Goal: Task Accomplishment & Management: Use online tool/utility

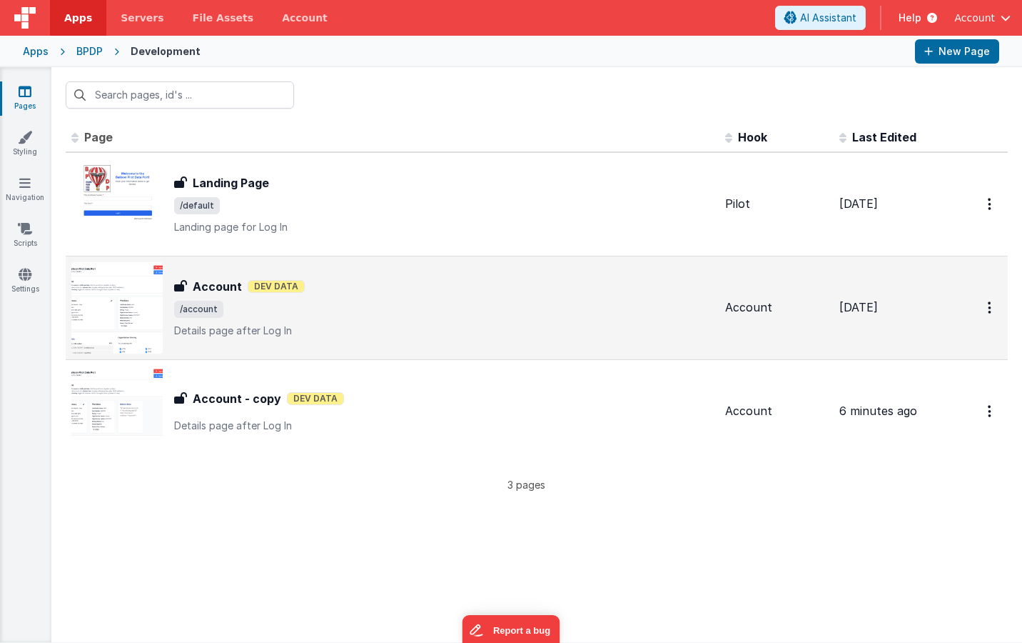
click at [221, 288] on h3 "Account" at bounding box center [217, 286] width 49 height 17
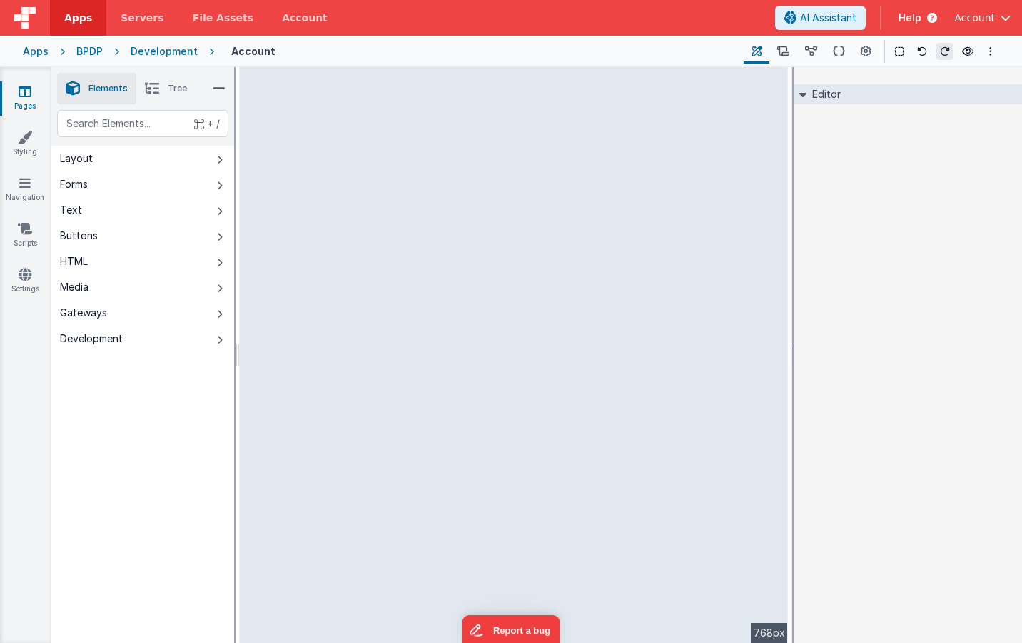
click at [24, 91] on icon at bounding box center [25, 91] width 13 height 14
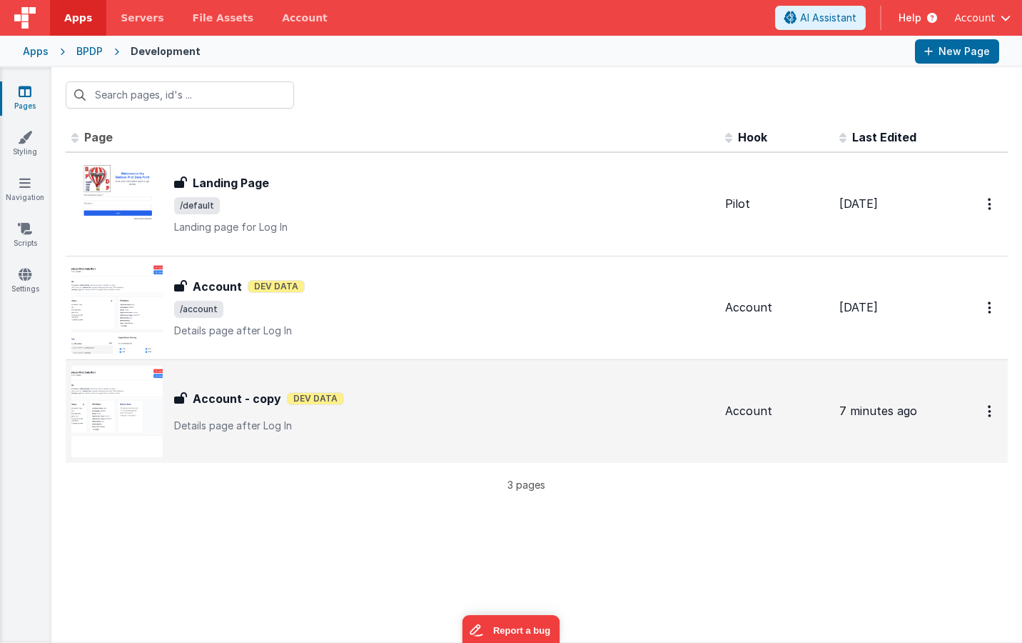
click at [215, 396] on h3 "Account - copy" at bounding box center [237, 398] width 89 height 17
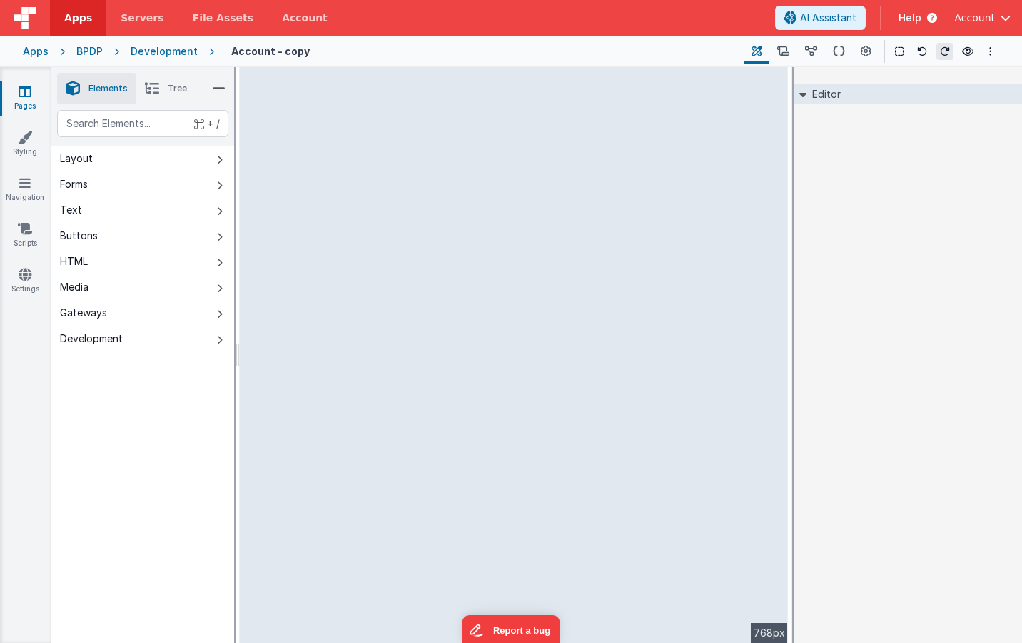
click at [24, 91] on icon at bounding box center [25, 91] width 13 height 14
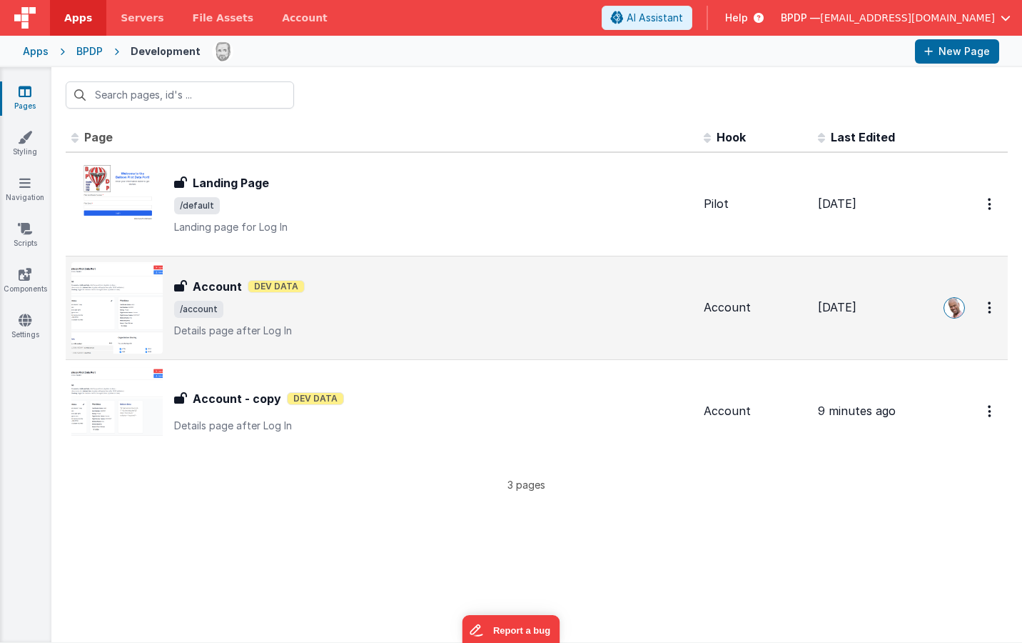
click at [212, 286] on h3 "Account" at bounding box center [217, 286] width 49 height 17
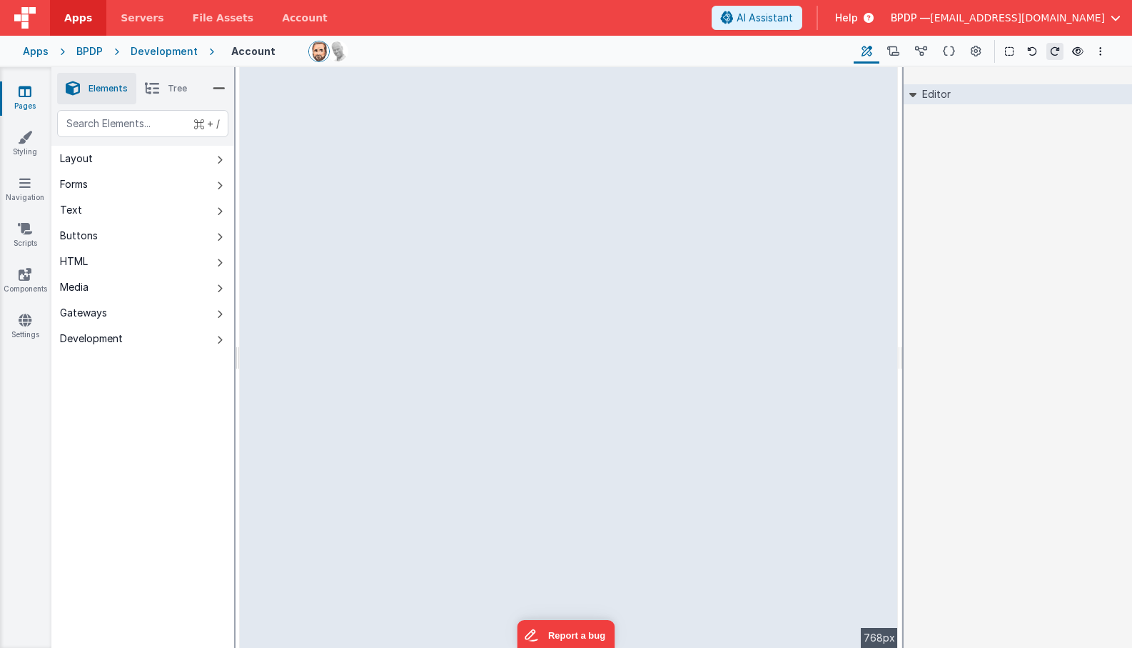
click at [159, 52] on div "Development" at bounding box center [164, 51] width 67 height 14
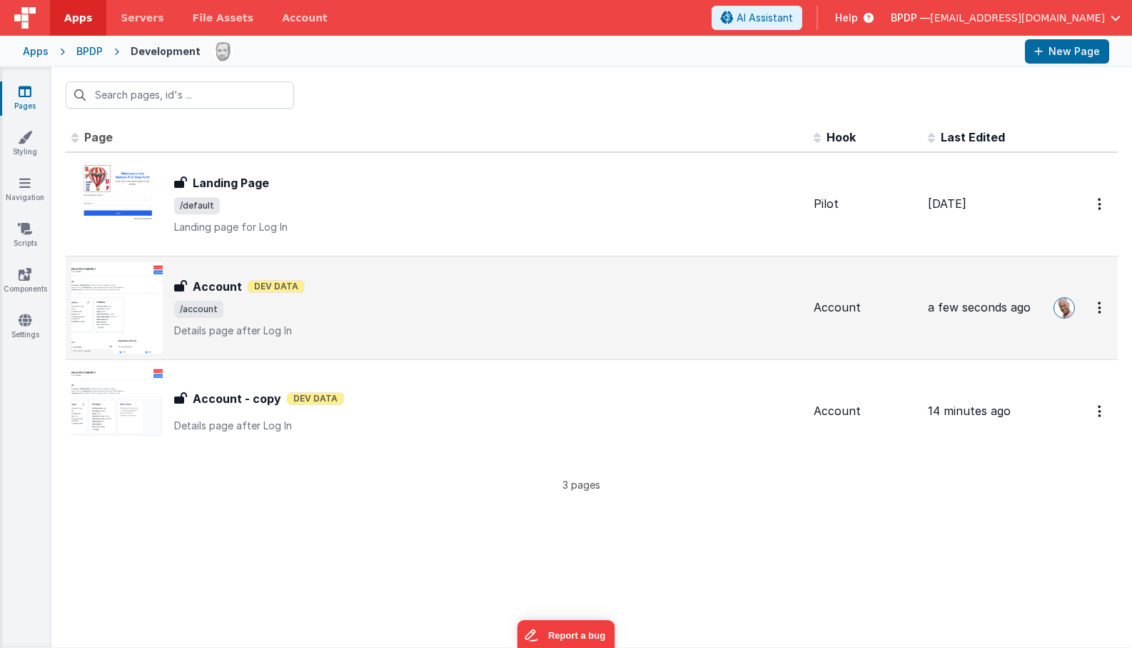
click at [209, 286] on h3 "Account" at bounding box center [217, 286] width 49 height 17
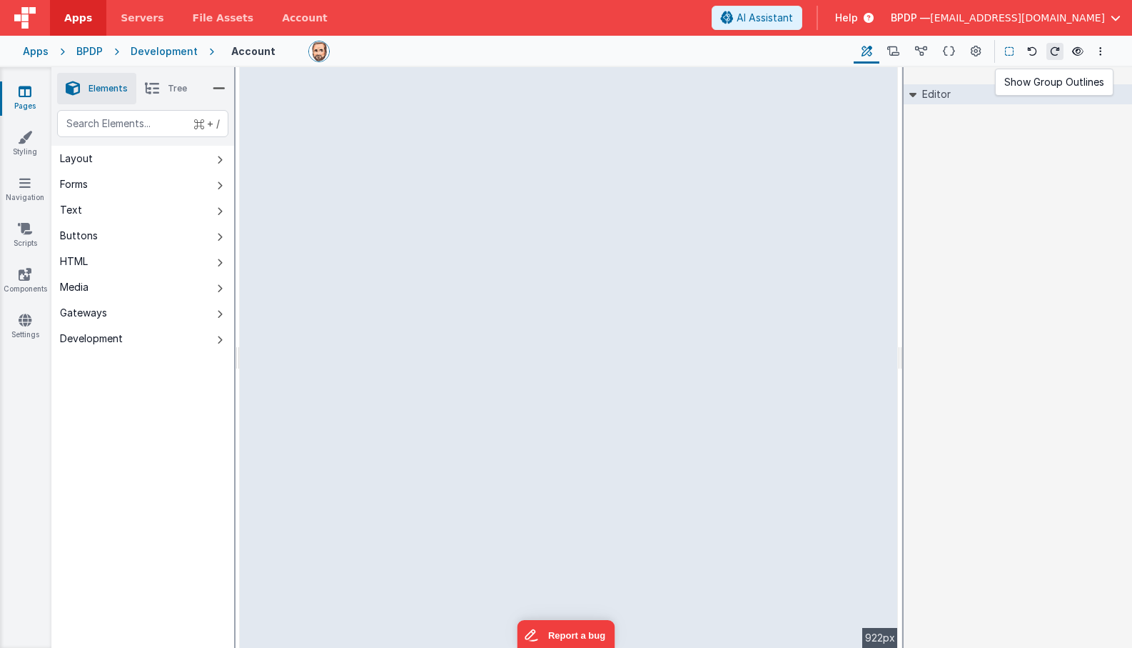
click at [1010, 51] on icon at bounding box center [1009, 51] width 9 height 10
